Goal: Task Accomplishment & Management: Use online tool/utility

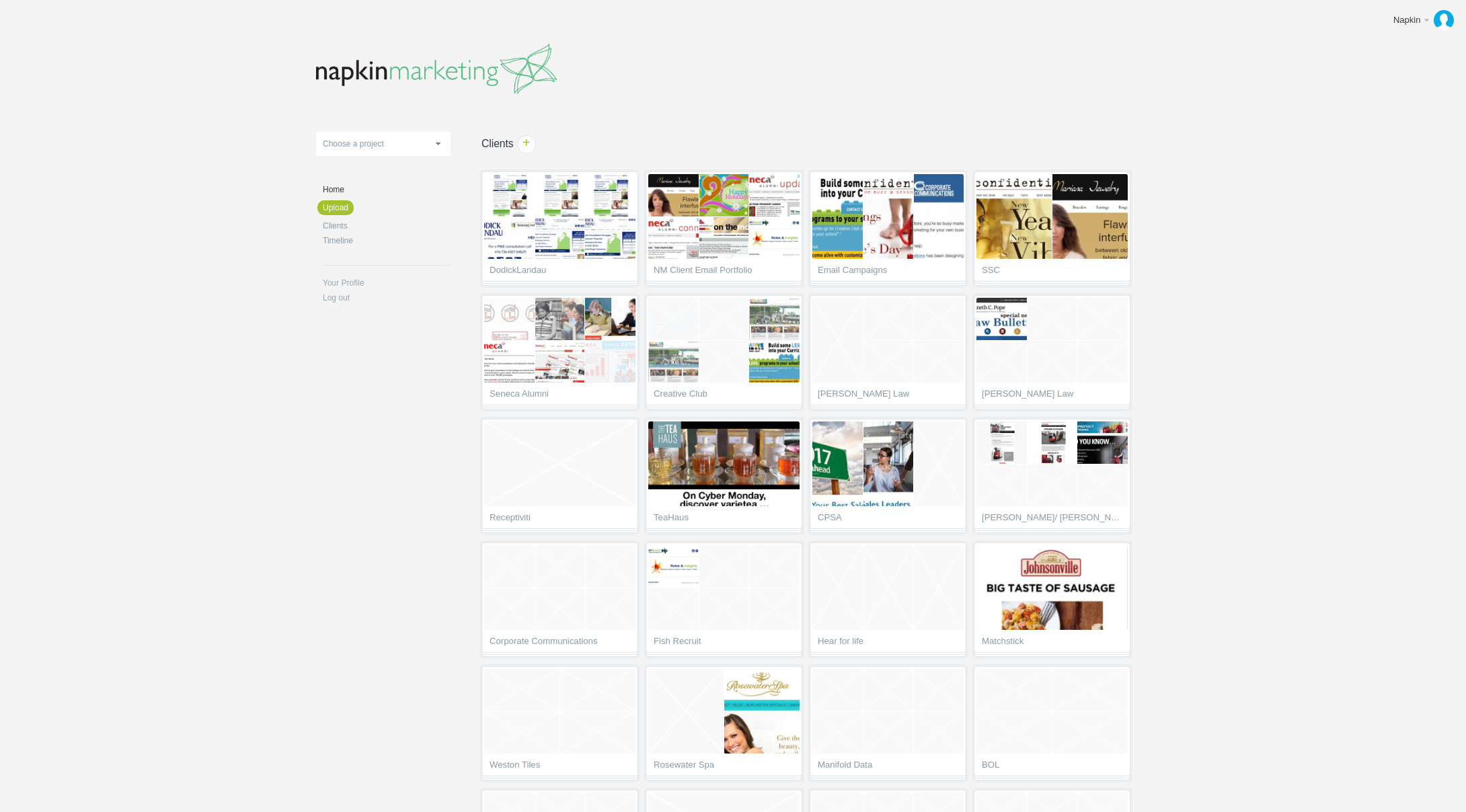
click at [1281, 98] on body "Napkin Edit profile Log out Upload 11-1 & 11-2 2016 eNews Redesign 2021 Templat…" at bounding box center [733, 406] width 1466 height 812
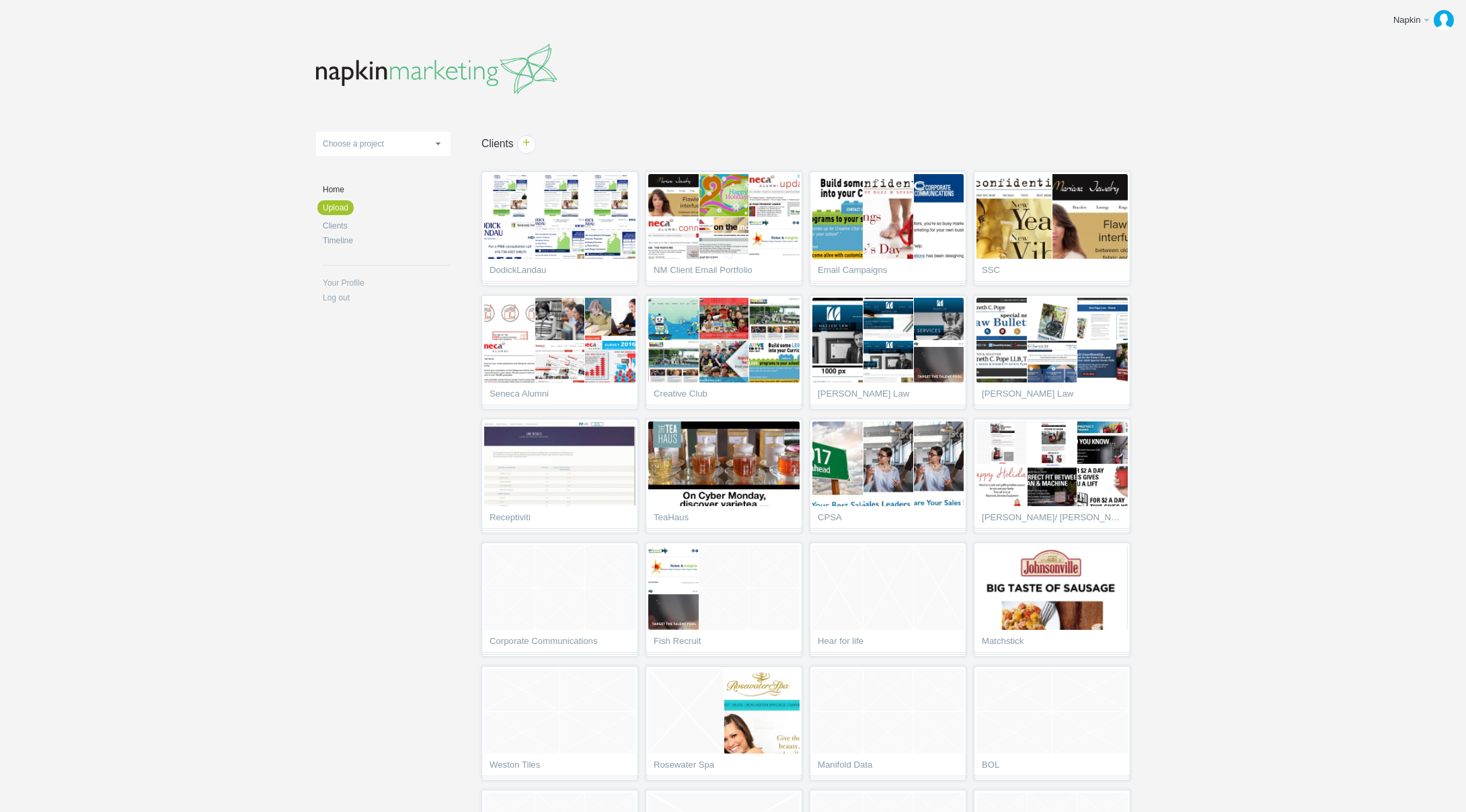
scroll to position [3821, 0]
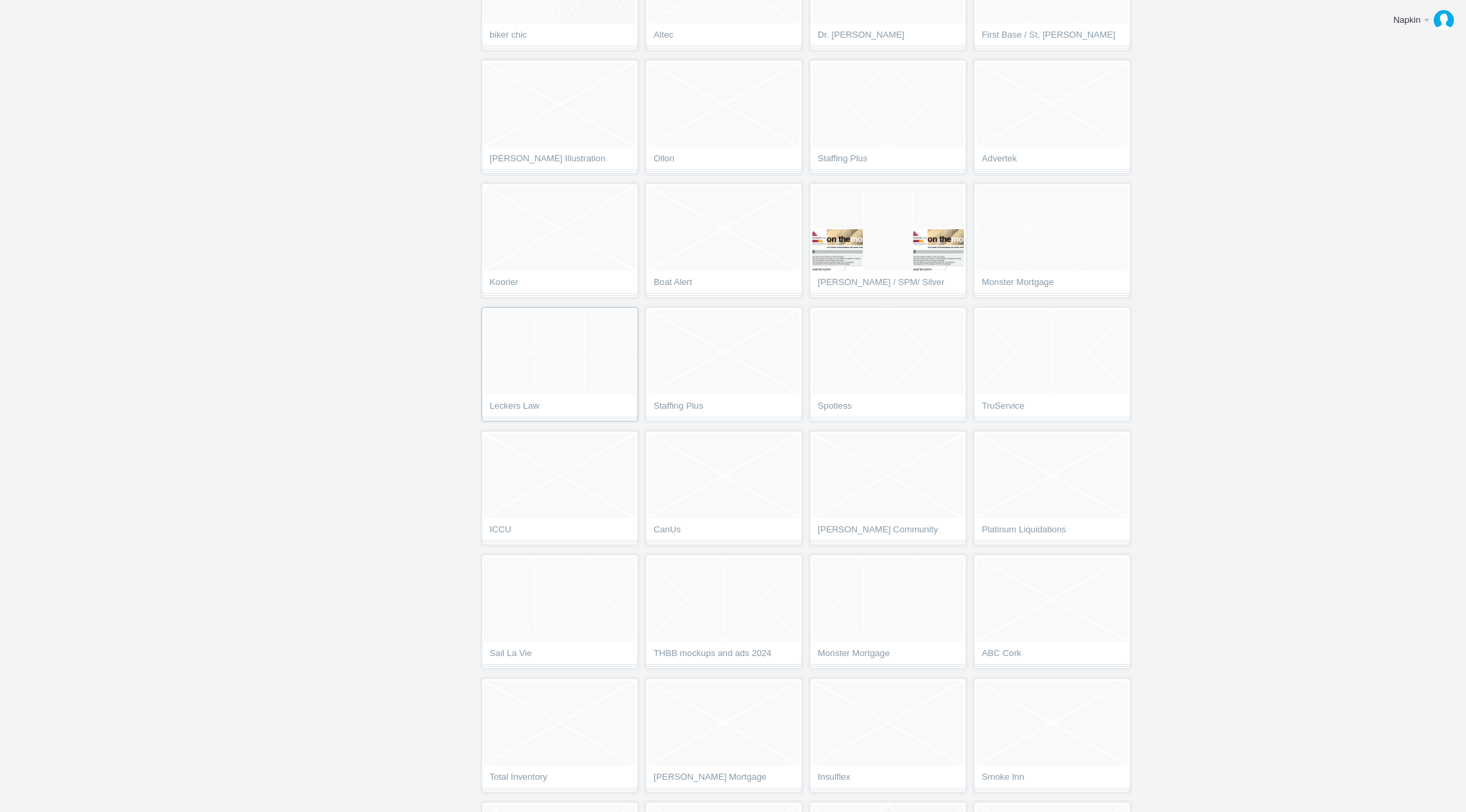
click at [527, 412] on span "Leckers Law" at bounding box center [560, 407] width 141 height 14
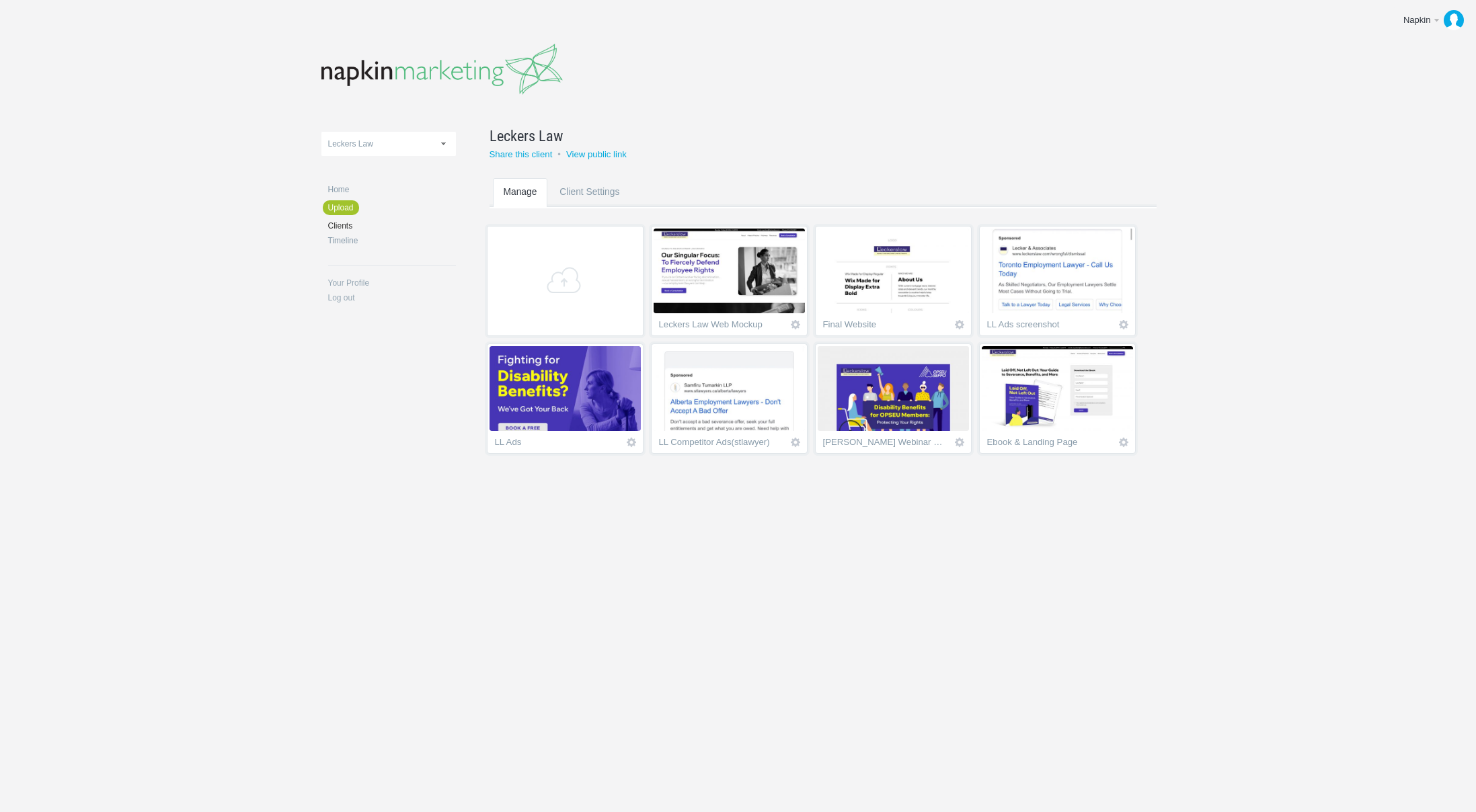
click at [1080, 405] on img at bounding box center [1057, 388] width 152 height 85
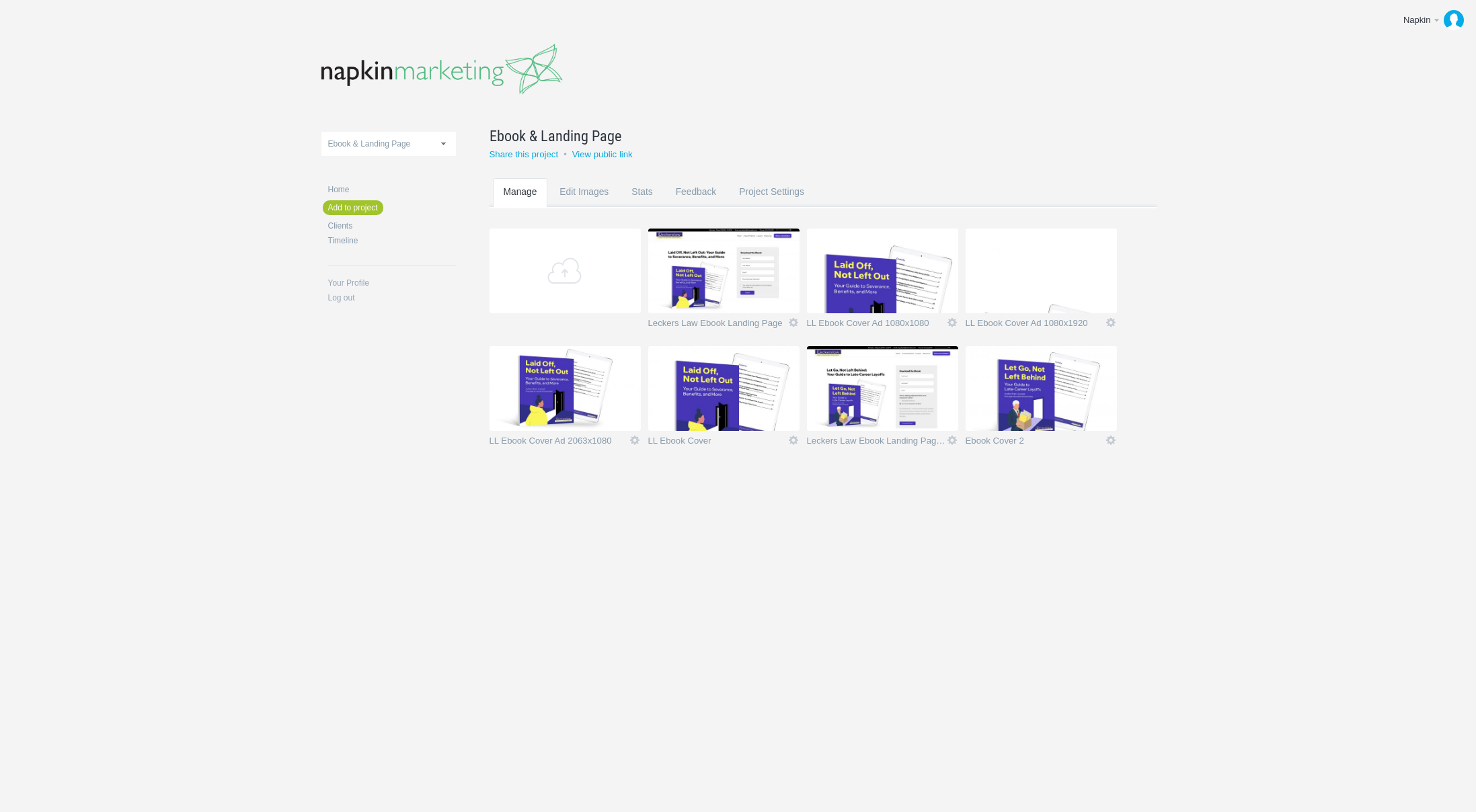
click at [888, 511] on div "11-1 & 11-2 2016 eNews Redesign 2021 Templates 2023 Templates 320pix_Mobile DL …" at bounding box center [738, 264] width 834 height 528
click at [859, 570] on body "Napkin Edit profile Log out Upload 11-1 & 11-2 2016 eNews Redesign 2021 Templat…" at bounding box center [738, 406] width 1476 height 812
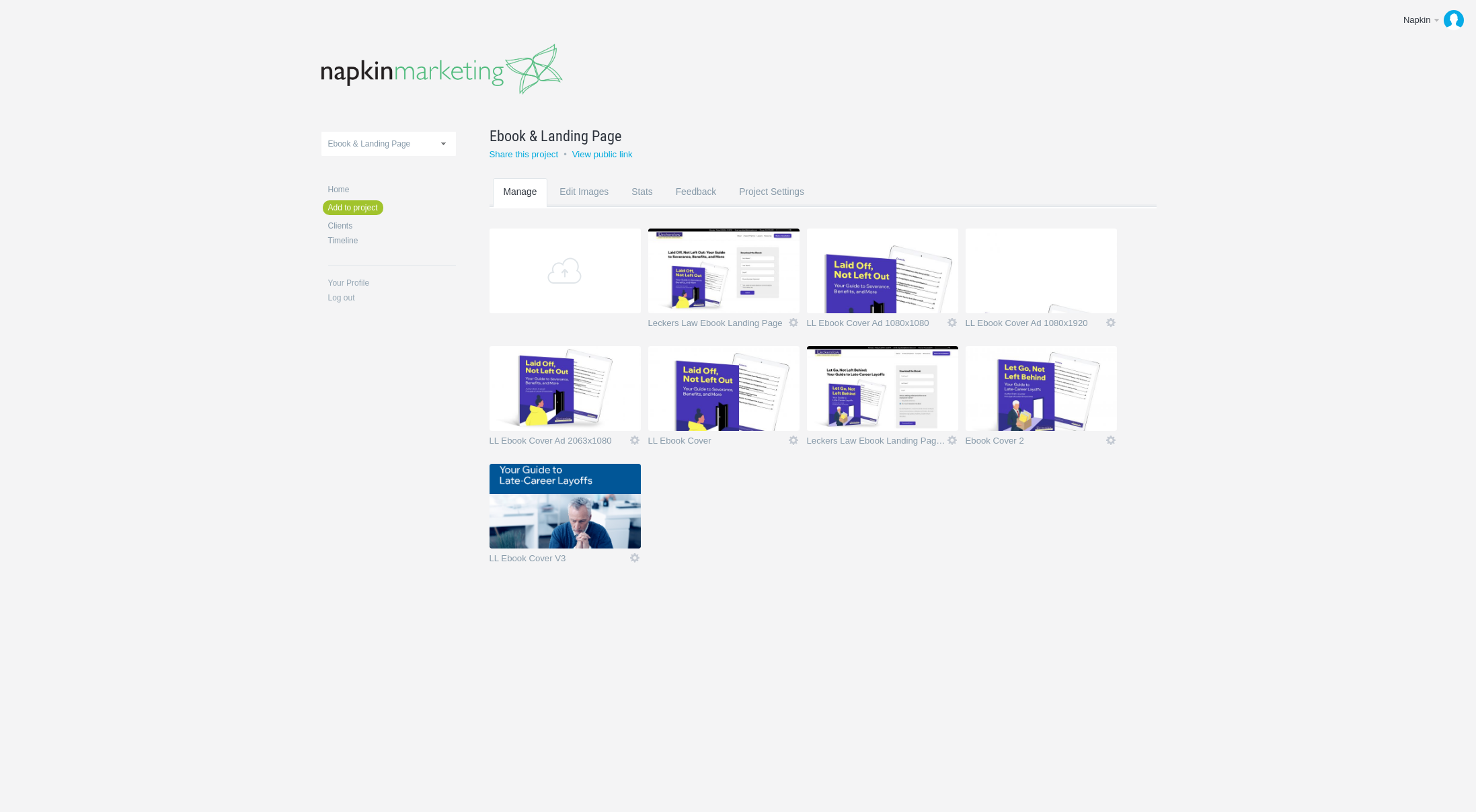
click at [620, 513] on img at bounding box center [565, 506] width 152 height 85
click at [749, 552] on section "Add Leckers Law Ebook Landing Page Icon Version 2 Views: 6 Rename Edit / Replac…" at bounding box center [833, 405] width 687 height 353
click at [1317, 282] on body "Napkin Edit profile Log out Upload 11-1 & 11-2 2016 eNews Redesign 2021 Templat…" at bounding box center [738, 406] width 1476 height 812
click at [774, 583] on div at bounding box center [738, 587] width 834 height 10
click at [1294, 151] on body "Napkin Edit profile Log out Upload 11-1 & 11-2 2016 eNews Redesign 2021 Templat…" at bounding box center [738, 406] width 1476 height 812
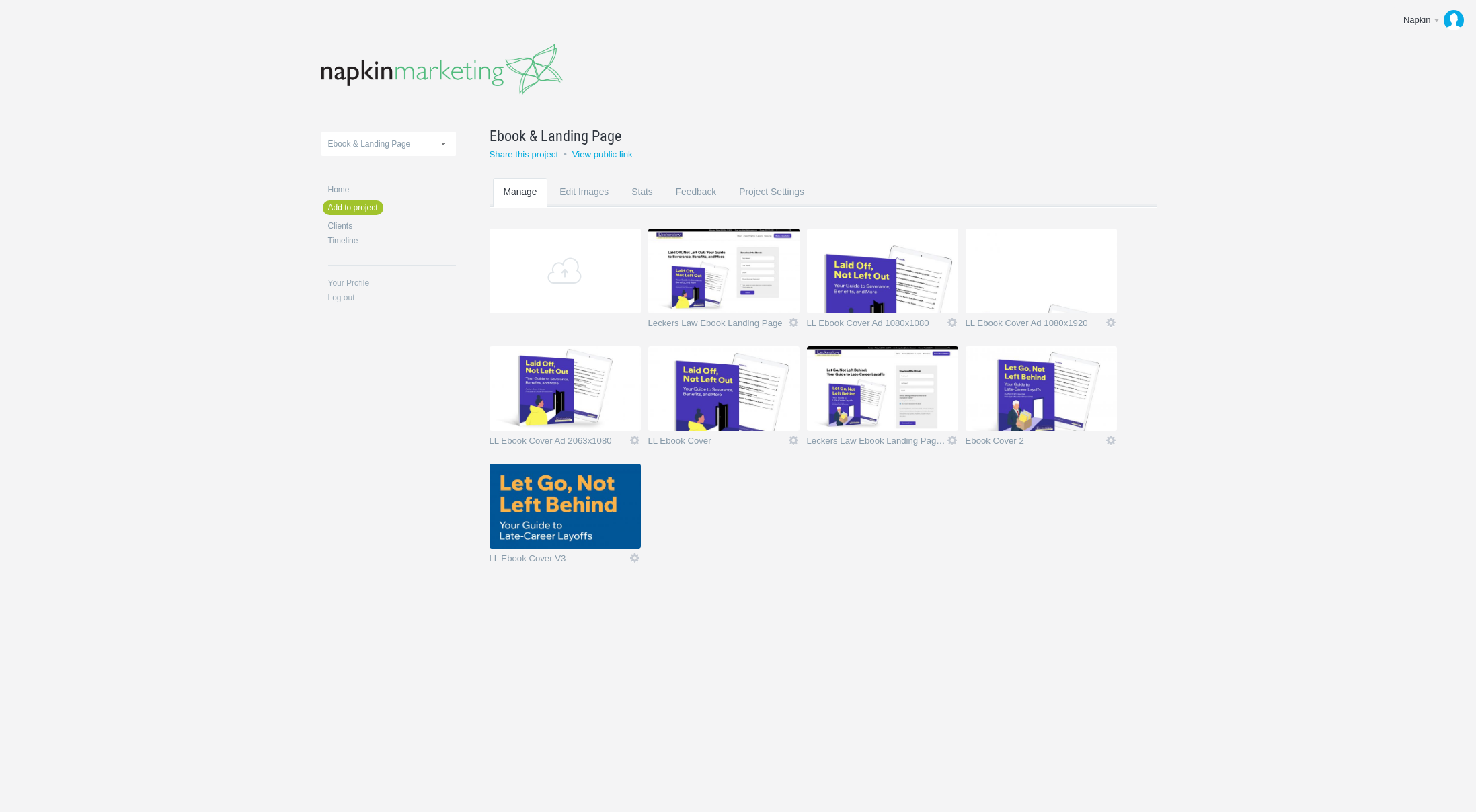
click at [742, 562] on section "Add Leckers Law Ebook Landing Page Icon Version 2 Views: 6 Rename Edit / Replac…" at bounding box center [833, 405] width 687 height 353
